Goal: Information Seeking & Learning: Learn about a topic

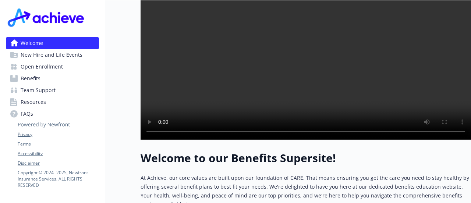
scroll to position [221, 0]
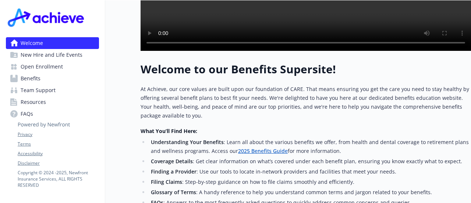
click at [32, 79] on span "Benefits" at bounding box center [31, 78] width 20 height 12
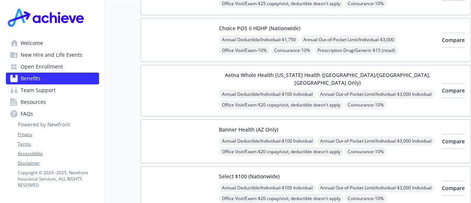
scroll to position [147, 0]
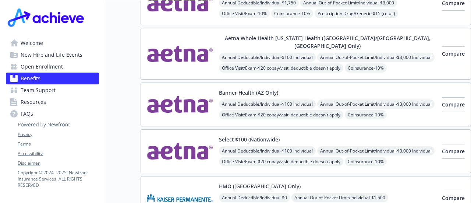
click at [212, 89] on img at bounding box center [180, 104] width 66 height 31
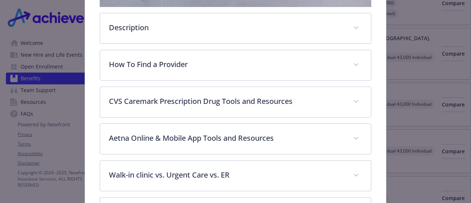
scroll to position [243, 0]
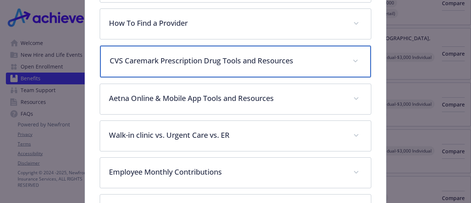
click at [221, 64] on div "CVS Caremark Prescription Drug Tools and Resources" at bounding box center [235, 62] width 270 height 32
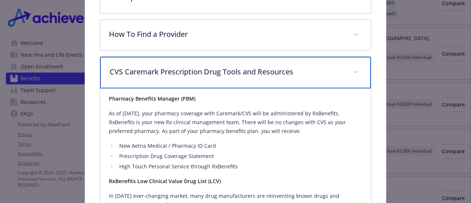
scroll to position [230, 0]
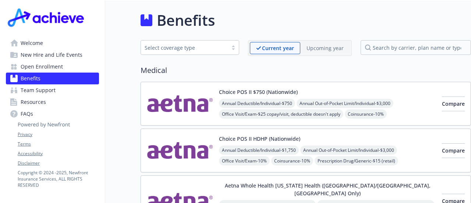
click at [41, 41] on span "Welcome" at bounding box center [32, 43] width 22 height 12
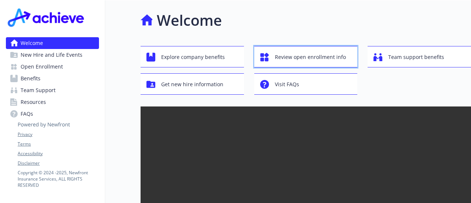
click at [306, 63] on span "Review open enrollment info" at bounding box center [310, 57] width 71 height 14
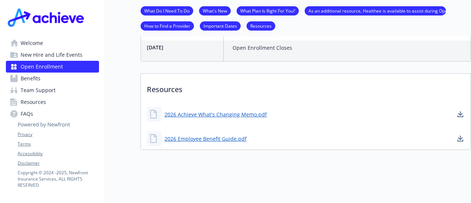
scroll to position [361, 0]
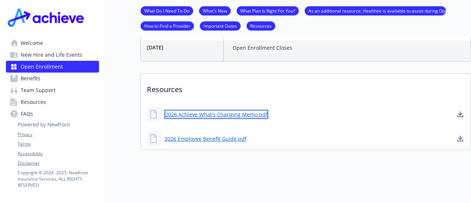
click at [224, 110] on link "2026 Achieve What's Changing Memo.pdf" at bounding box center [216, 114] width 104 height 9
